Goal: Find specific page/section: Find specific page/section

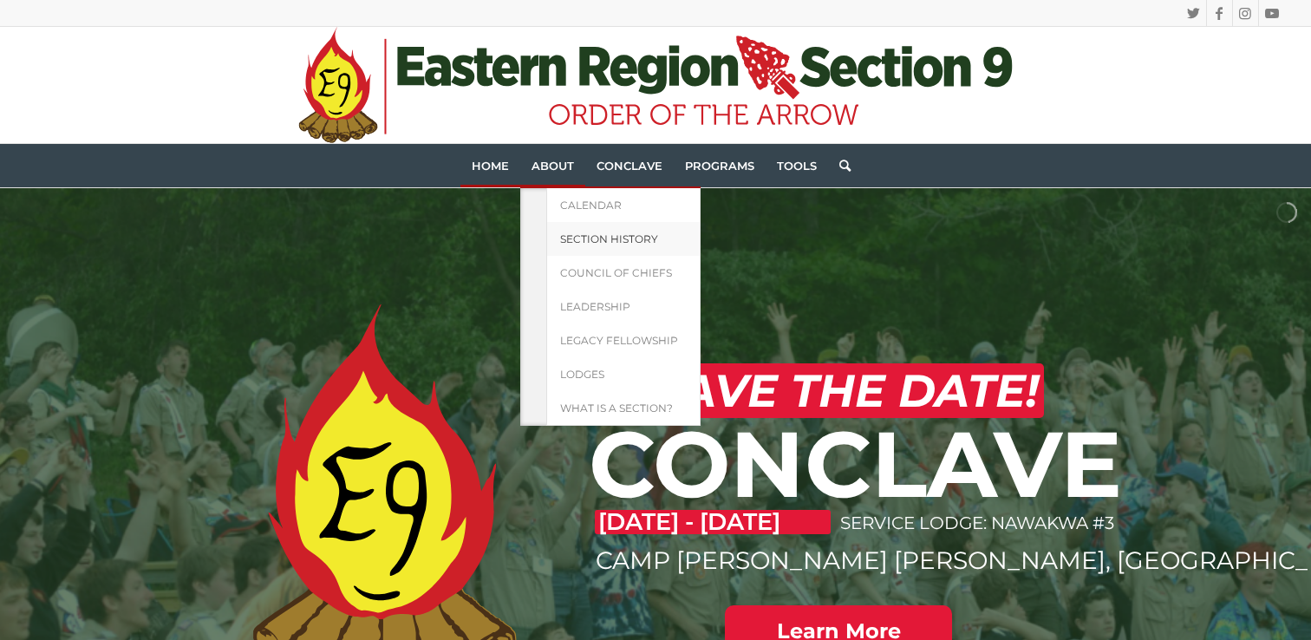
click at [589, 236] on span "Section History" at bounding box center [609, 238] width 98 height 13
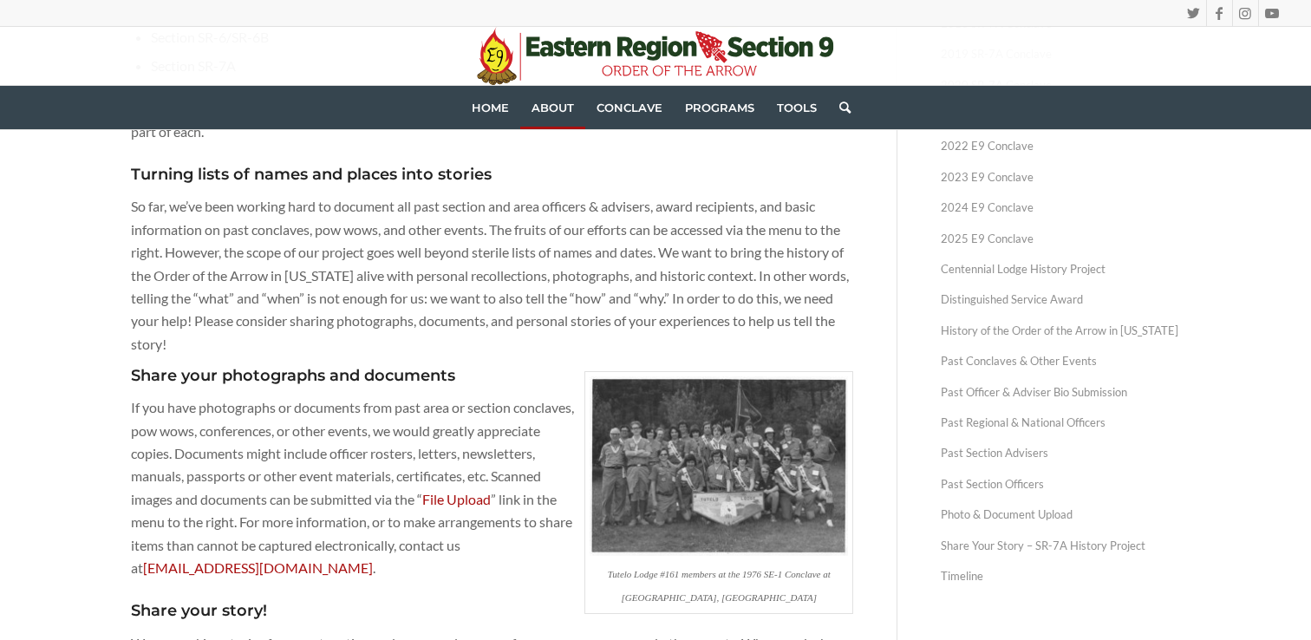
scroll to position [531, 0]
click at [1018, 483] on link "Past Section Officers" at bounding box center [1060, 485] width 239 height 30
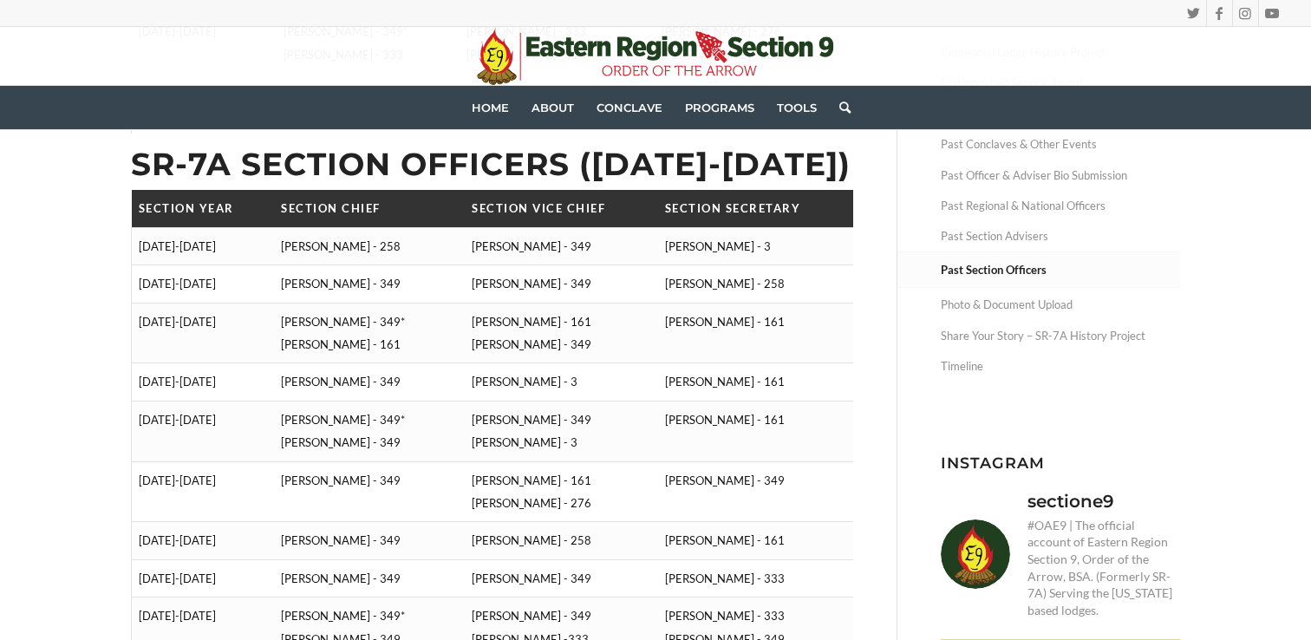
scroll to position [728, 0]
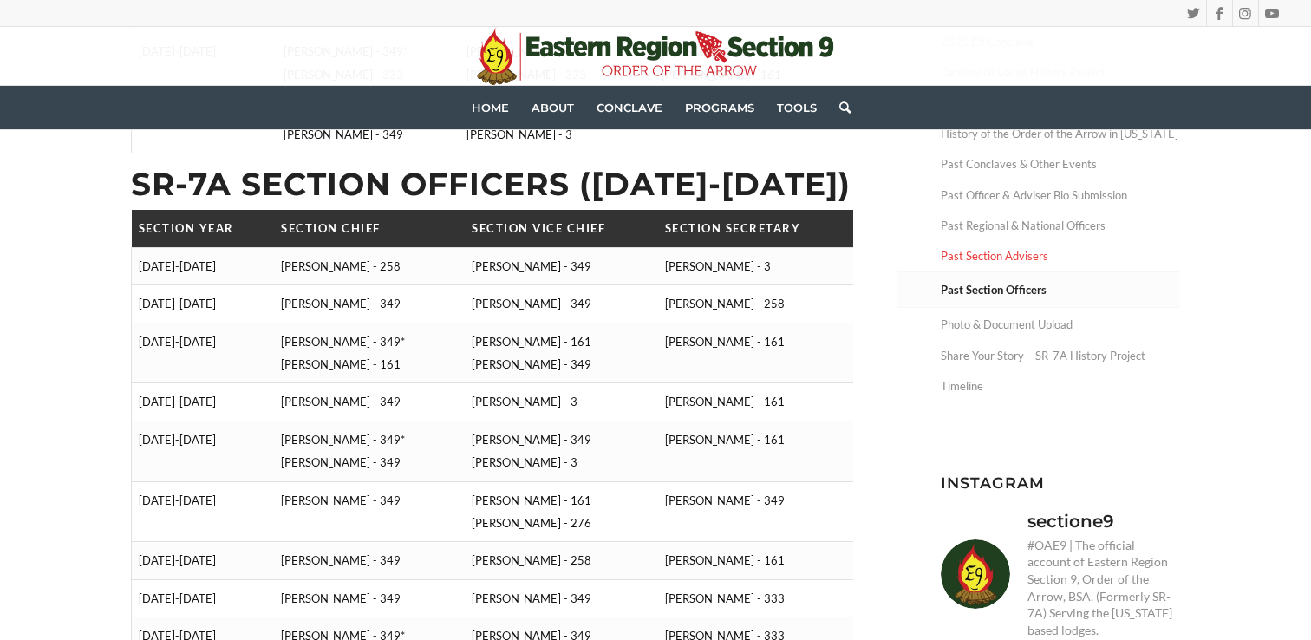
click at [960, 264] on link "Past Section Advisers" at bounding box center [1060, 256] width 239 height 30
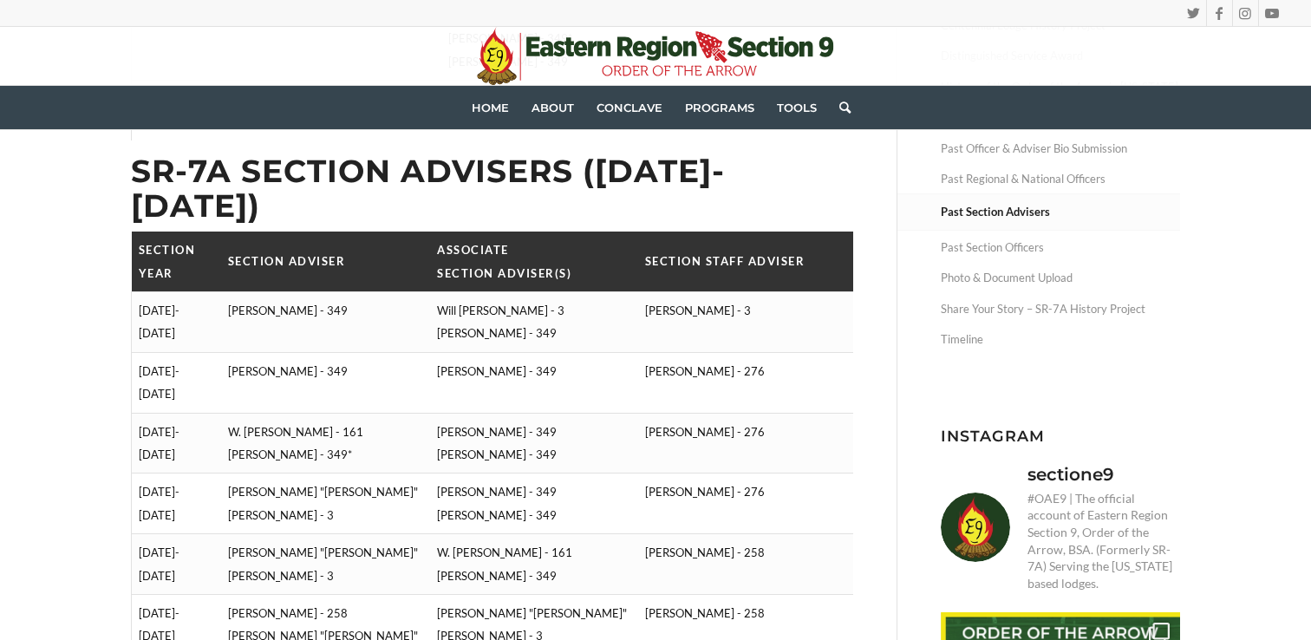
scroll to position [850, 0]
